Goal: Find specific page/section: Find specific page/section

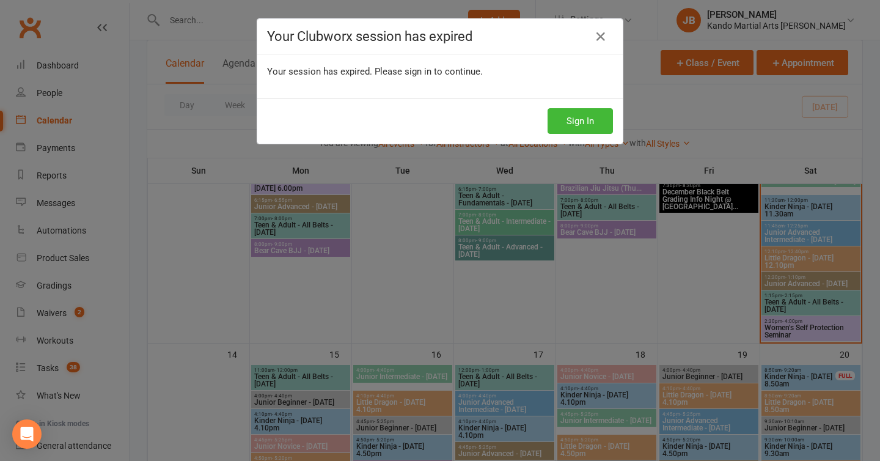
click at [572, 102] on div "Sign In" at bounding box center [439, 120] width 365 height 45
click at [574, 117] on button "Sign In" at bounding box center [579, 121] width 65 height 26
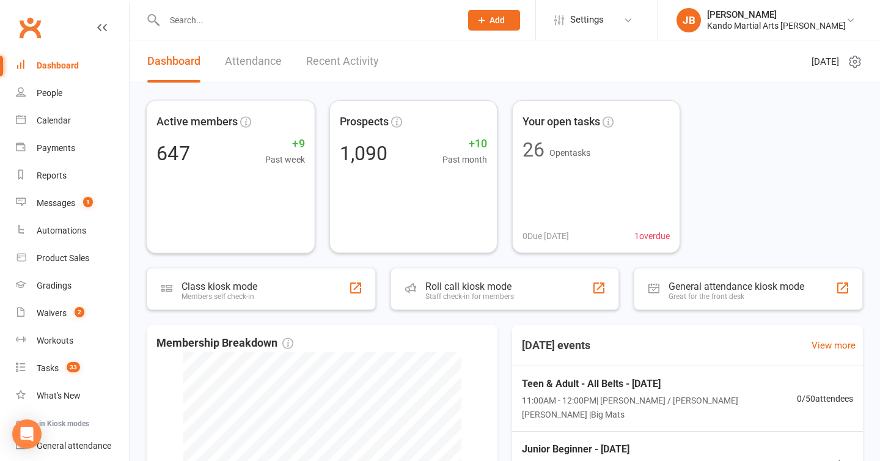
click at [132, 189] on div "Active members 647 +9 Past week Prospects 1,090 +10 Past month Your open tasks …" at bounding box center [504, 394] width 750 height 622
click at [189, 20] on input "text" at bounding box center [306, 20] width 291 height 17
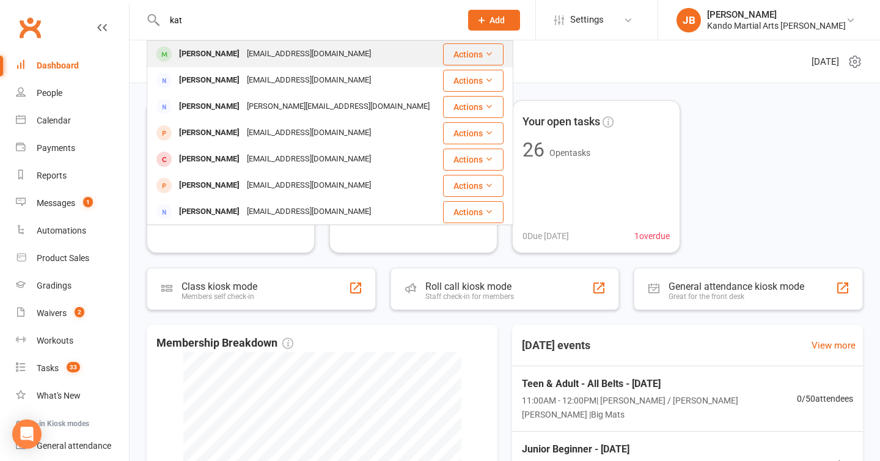
type input "kat"
click at [202, 54] on div "Kat Fringuelli" at bounding box center [209, 54] width 68 height 18
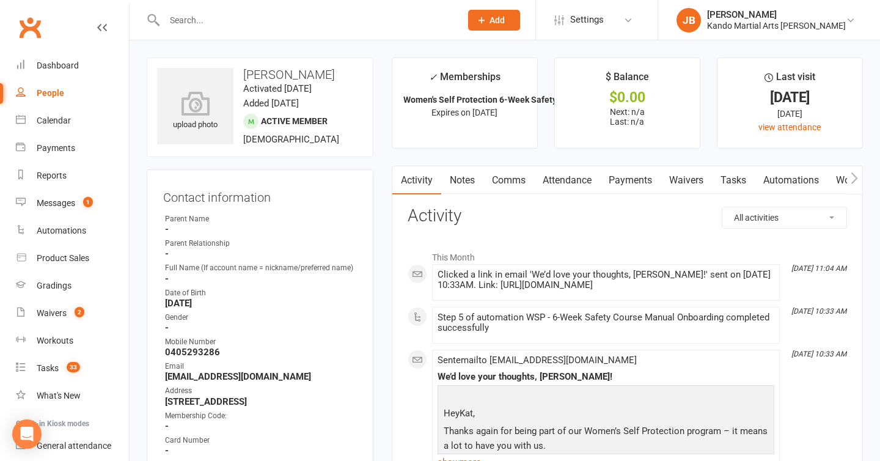
click at [569, 186] on link "Attendance" at bounding box center [567, 180] width 66 height 28
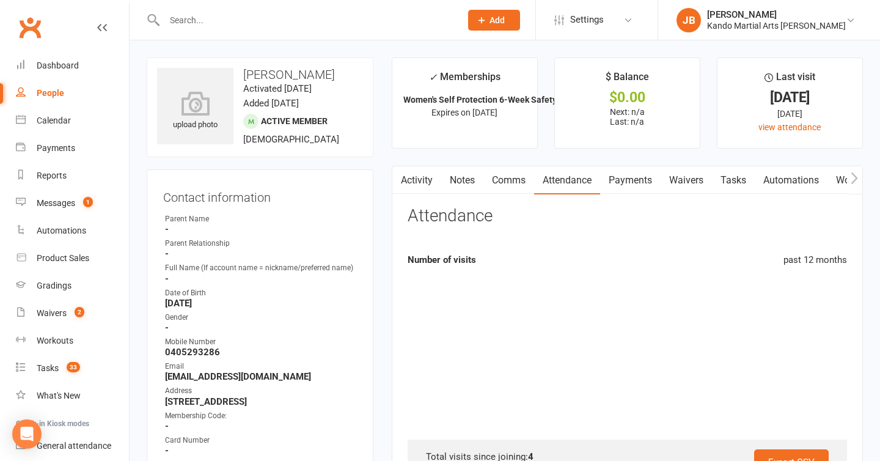
click at [672, 184] on link "Waivers" at bounding box center [685, 180] width 51 height 28
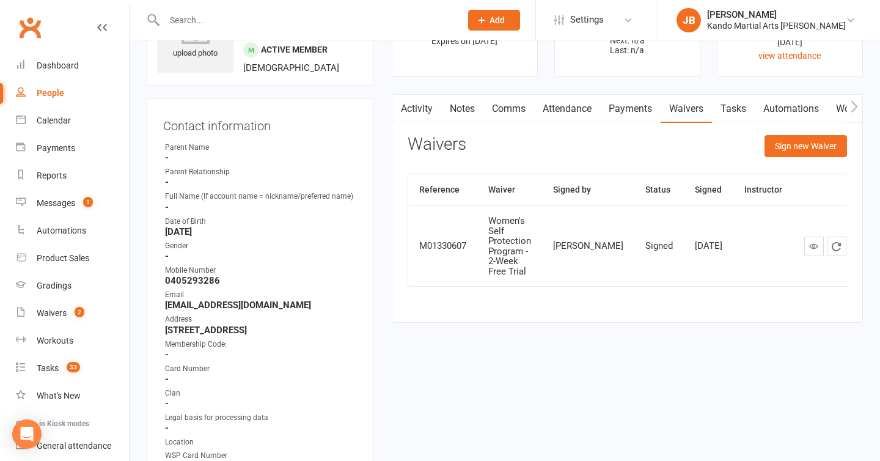
scroll to position [75, 0]
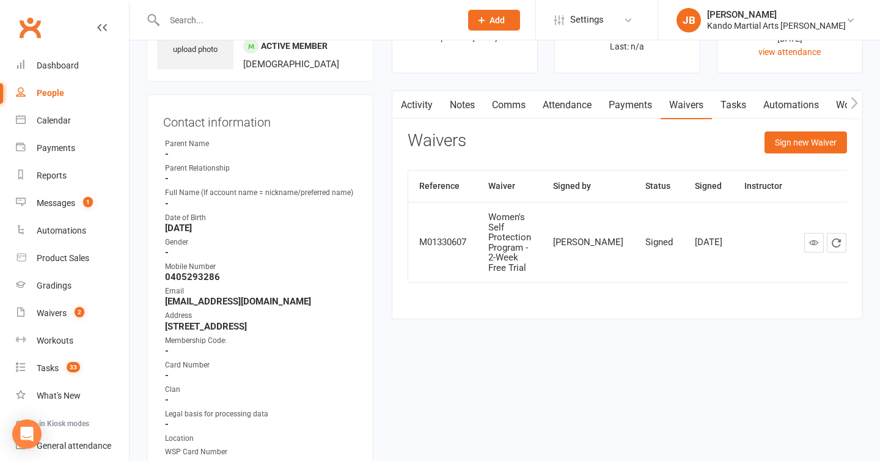
click at [624, 111] on link "Payments" at bounding box center [630, 105] width 60 height 28
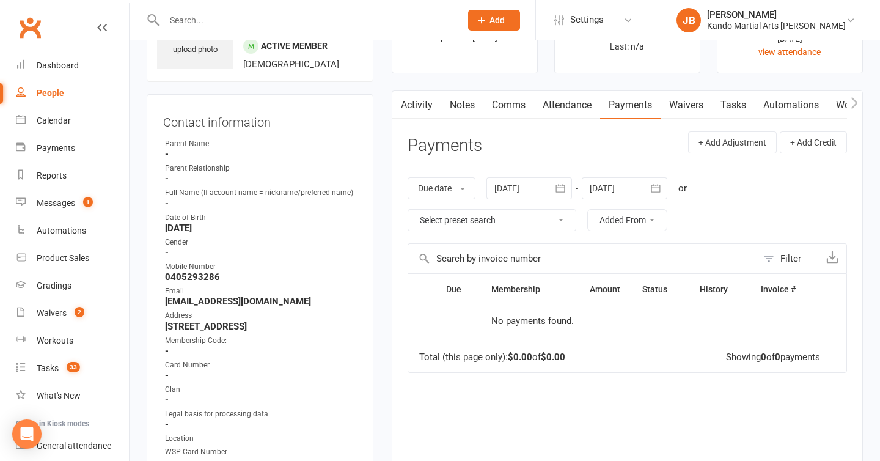
click at [156, 88] on contact-information "upload photo Kat Fringuelli Activated 18 August, 2025 Added 16 August, 2025 Act…" at bounding box center [260, 252] width 227 height 541
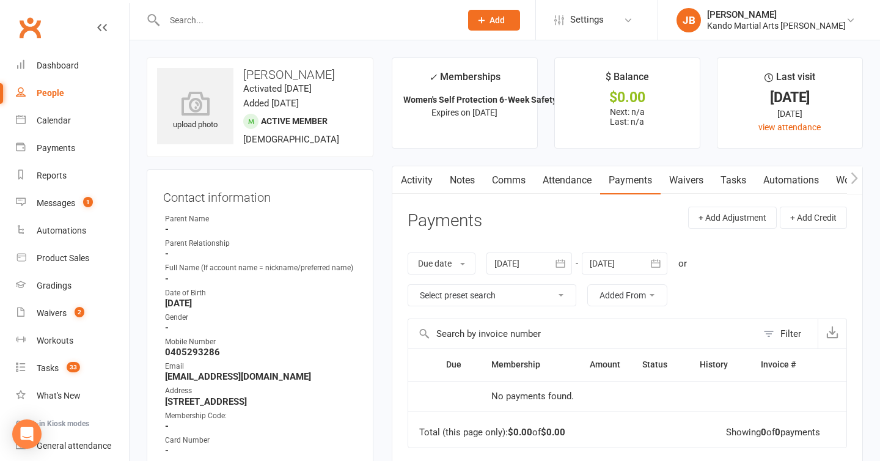
click at [366, 162] on contact-information "upload photo Kat Fringuelli Activated 18 August, 2025 Added 16 August, 2025 Act…" at bounding box center [260, 327] width 227 height 541
click at [148, 174] on div "Contact information Owner Parent Name - Parent Relationship - Full Name (If acc…" at bounding box center [260, 383] width 227 height 429
click at [273, 160] on contact-information "upload photo Kat Fringuelli Activated 18 August, 2025 Added 16 August, 2025 Act…" at bounding box center [260, 327] width 227 height 541
